Goal: Navigation & Orientation: Find specific page/section

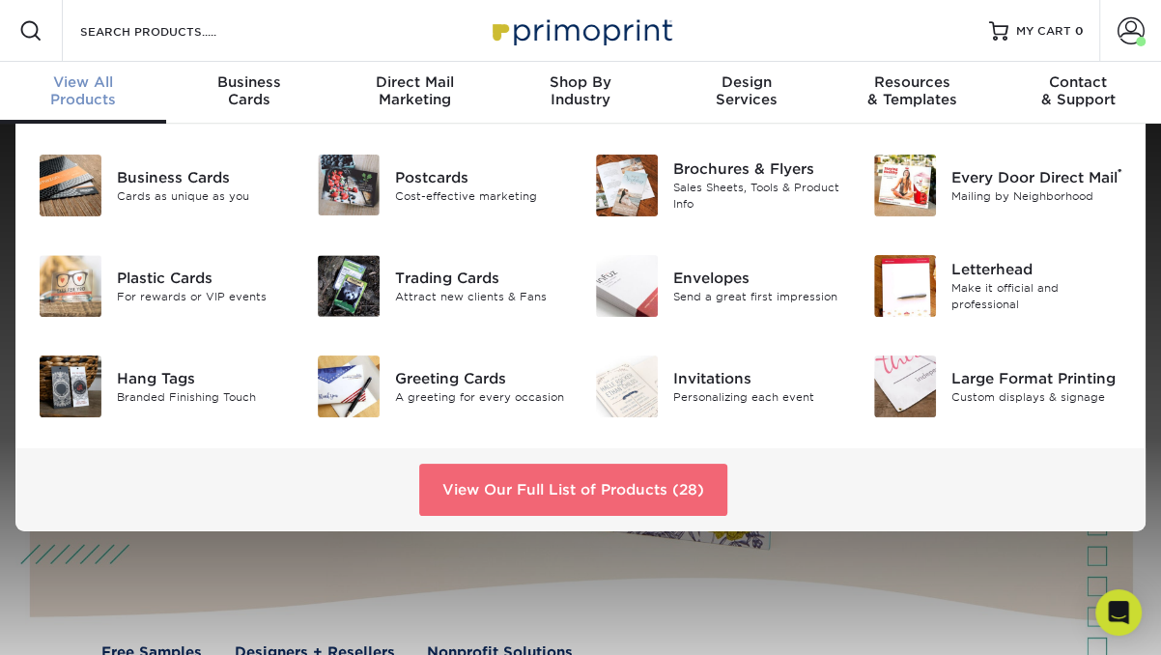
click at [605, 482] on link "View Our Full List of Products (28)" at bounding box center [573, 490] width 308 height 52
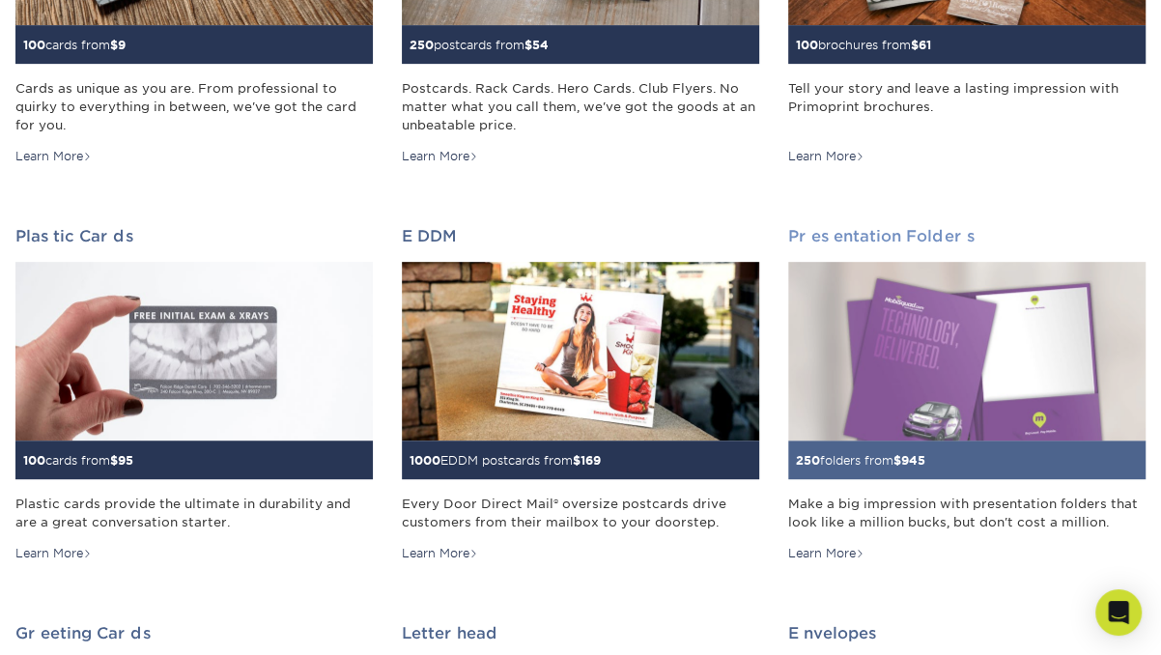
scroll to position [548, 0]
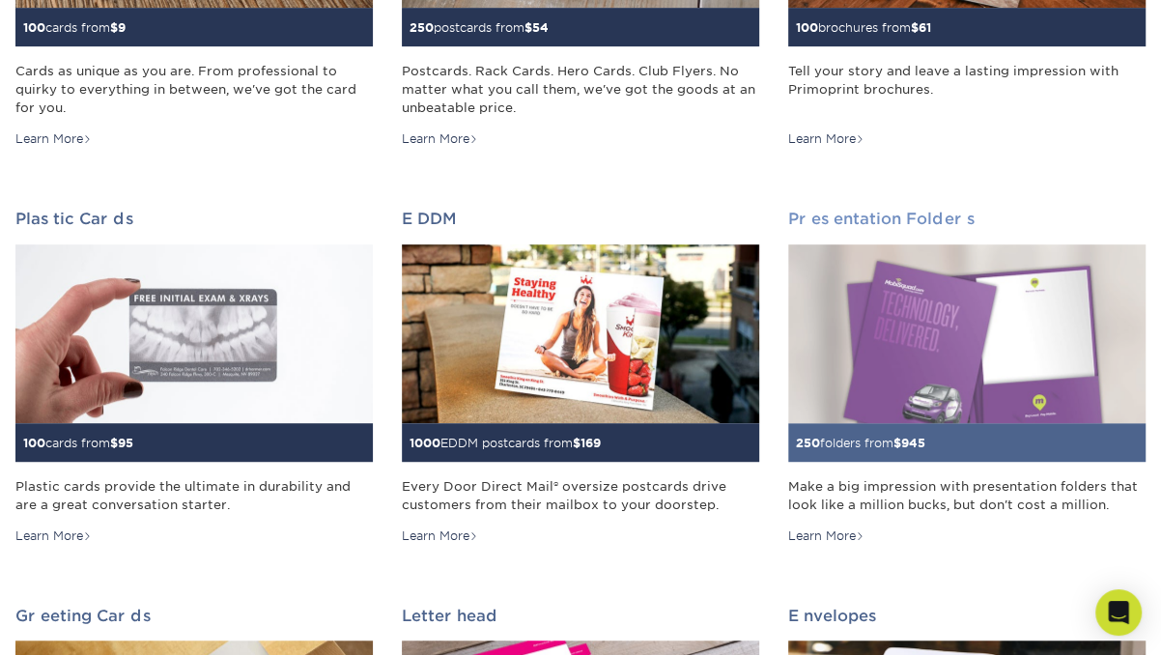
click at [889, 362] on img at bounding box center [966, 333] width 357 height 179
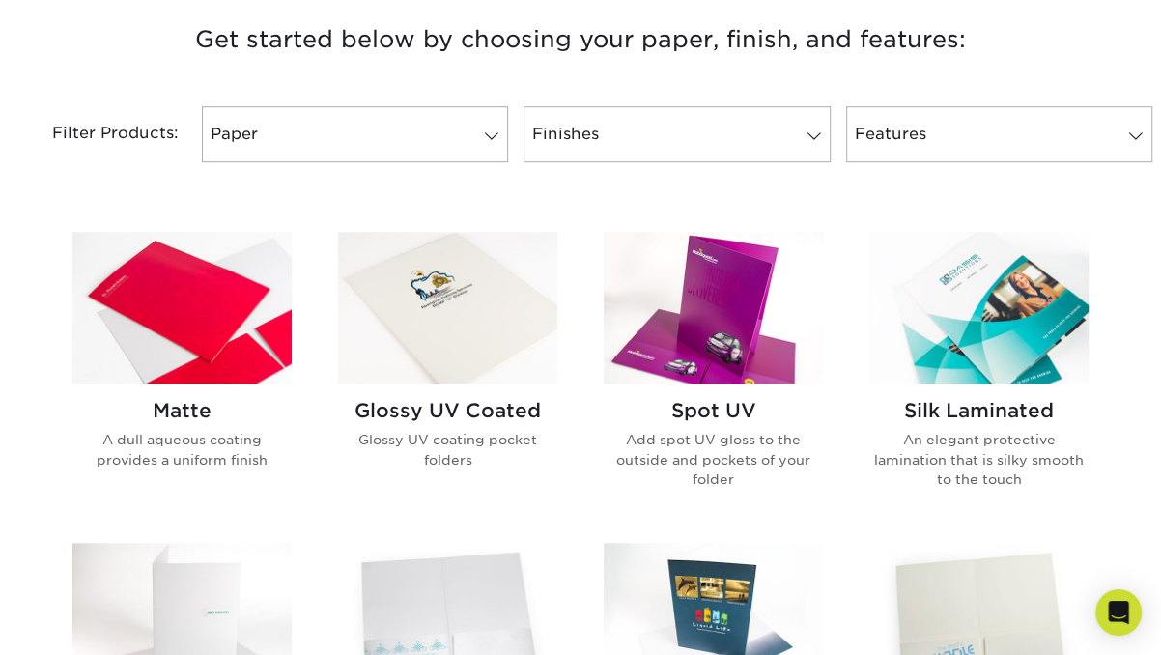
scroll to position [744, 0]
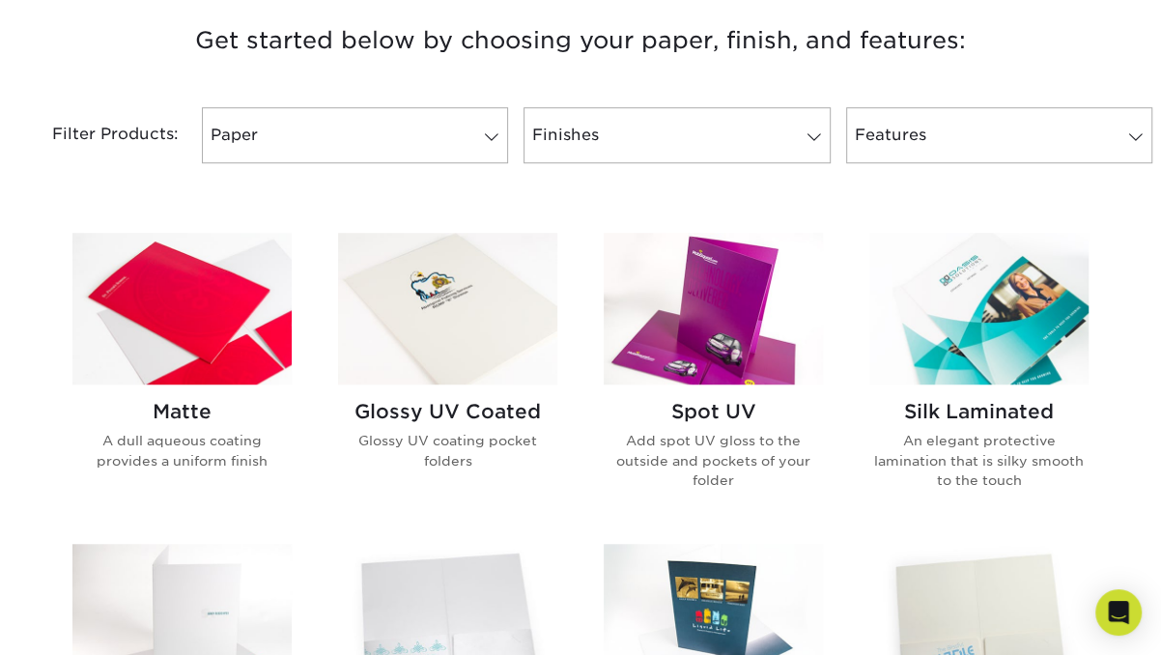
click at [185, 347] on img at bounding box center [181, 309] width 219 height 152
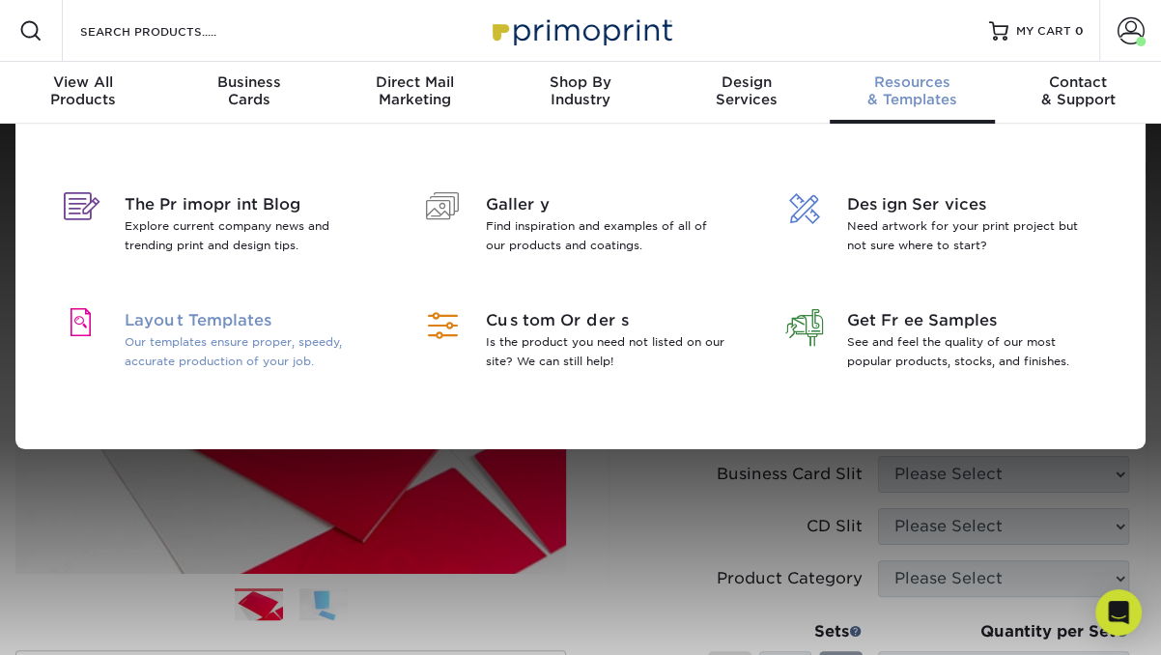
click at [185, 335] on p "Our templates ensure proper, speedy, accurate production of your job." at bounding box center [246, 351] width 242 height 39
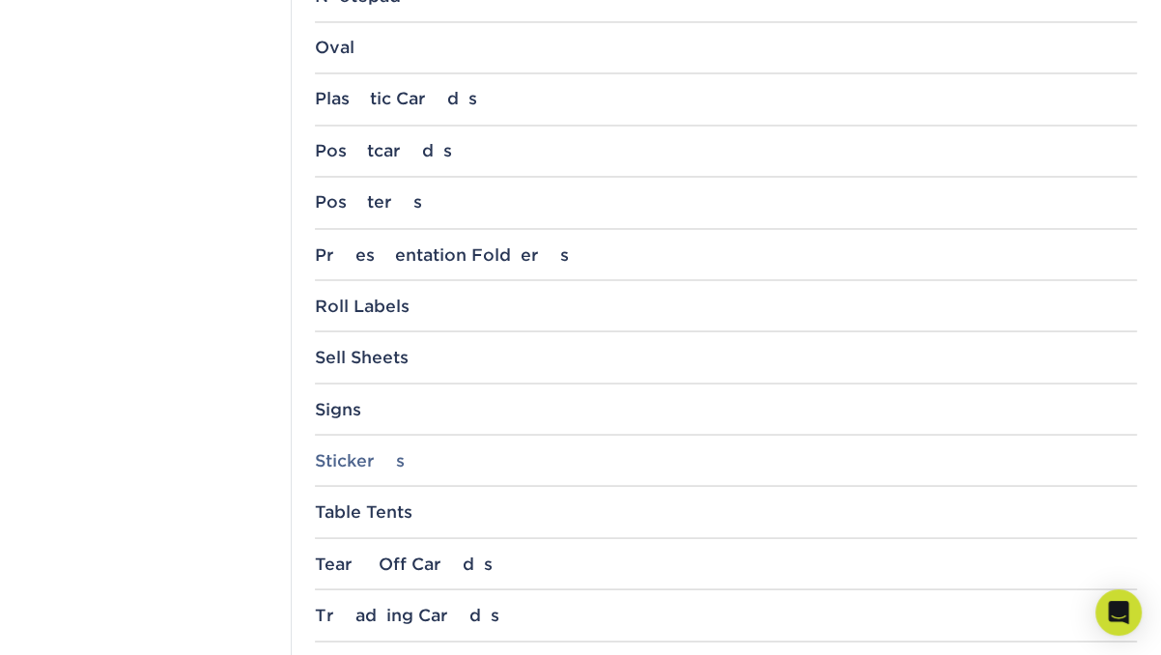
scroll to position [1989, 0]
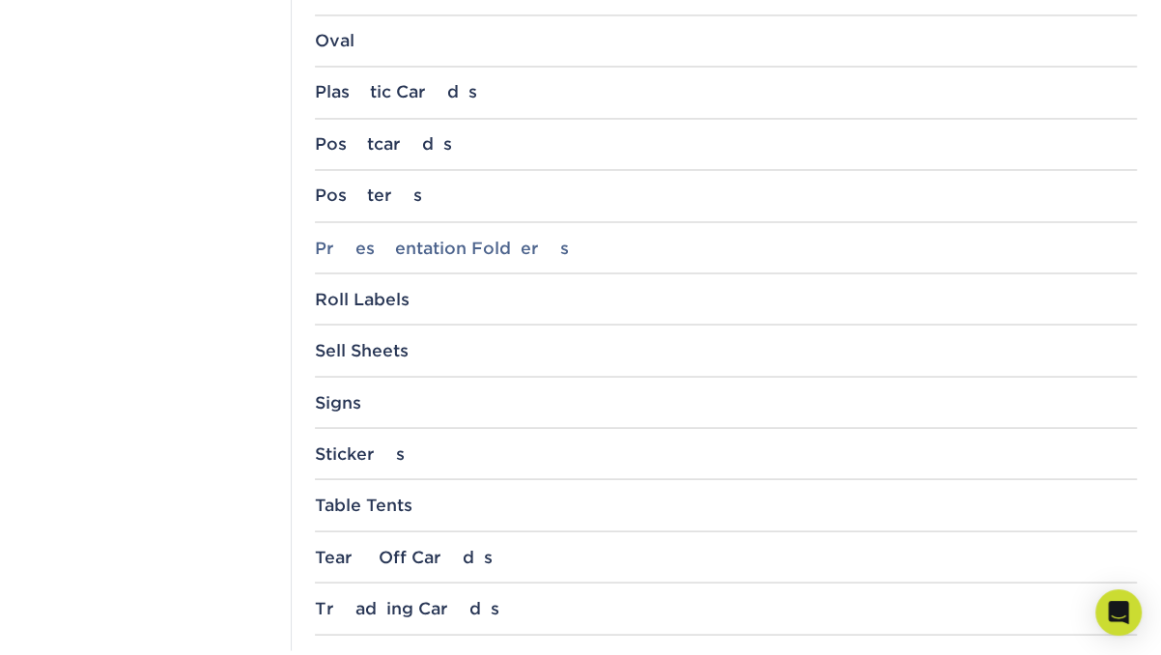
click at [406, 238] on div "Presentation Folders" at bounding box center [726, 247] width 822 height 19
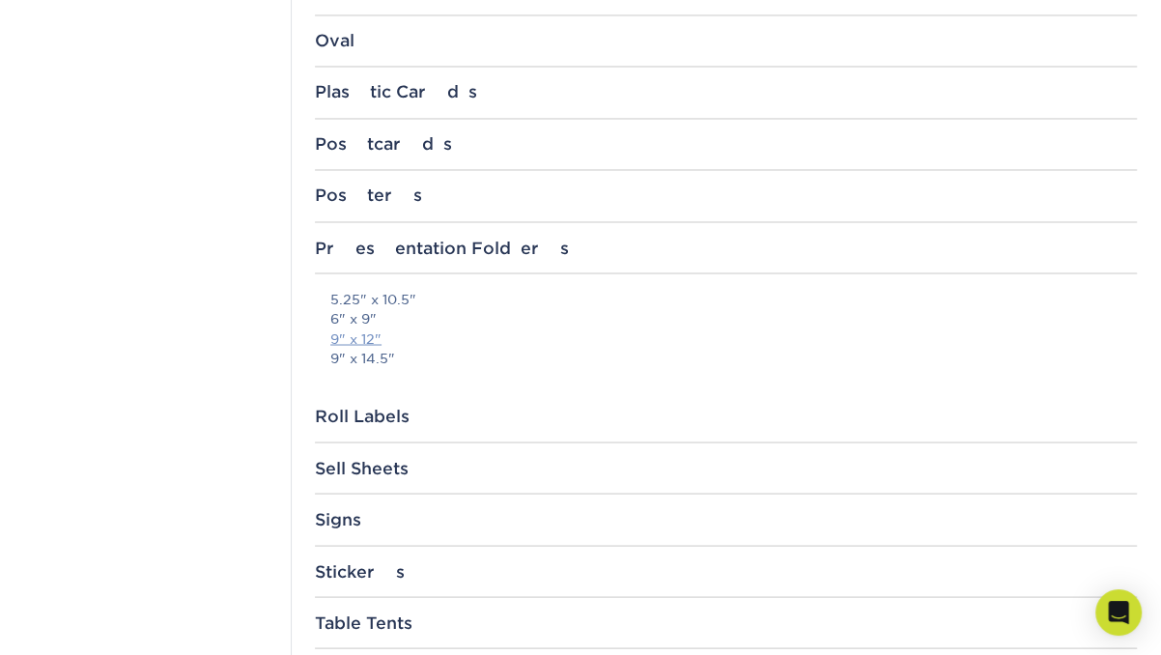
click at [356, 330] on link "9" x 12"" at bounding box center [355, 337] width 51 height 15
